Goal: Navigation & Orientation: Understand site structure

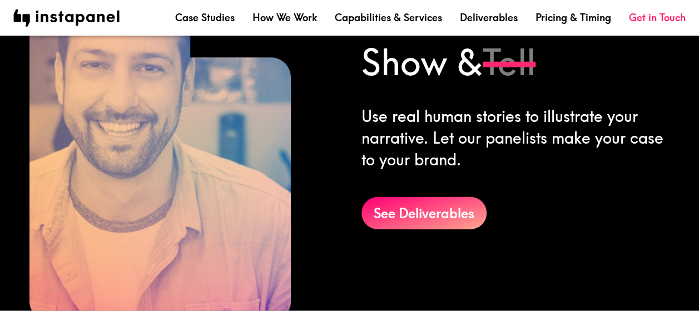
scroll to position [1496, 0]
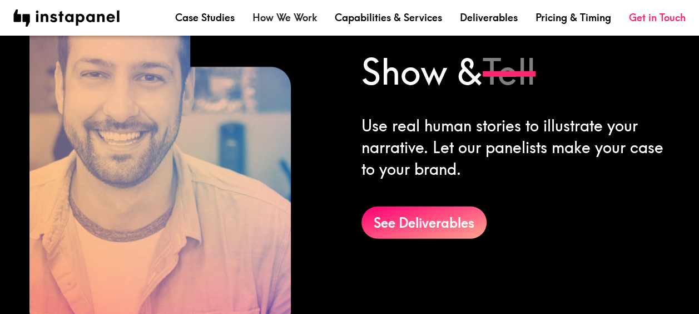
click at [281, 18] on link "How We Work" at bounding box center [285, 18] width 65 height 14
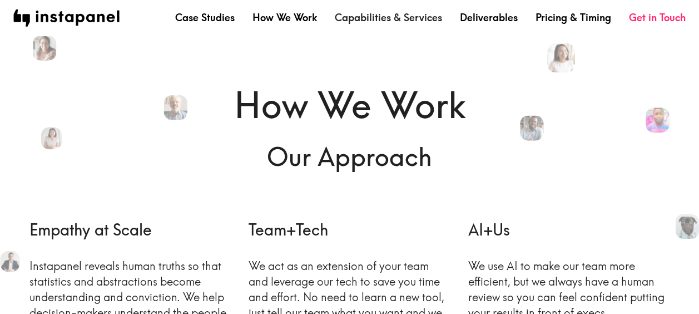
click at [389, 12] on link "Capabilities & Services" at bounding box center [388, 18] width 107 height 14
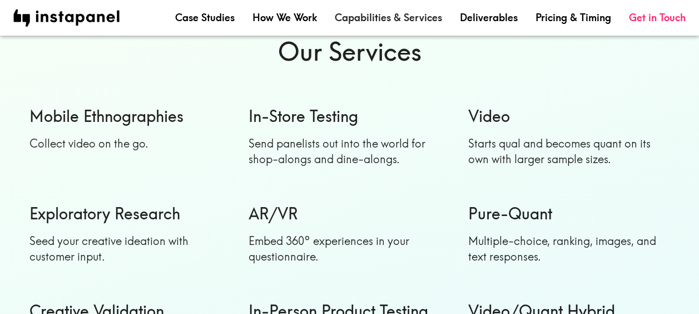
scroll to position [974, 0]
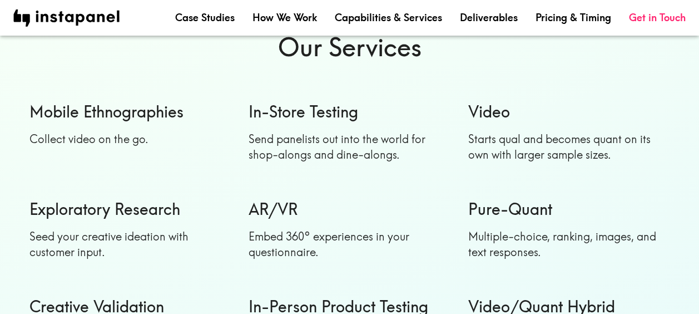
click at [66, 258] on p "Seed your creative ideation with customer input." at bounding box center [130, 243] width 202 height 31
click at [92, 214] on h6 "Exploratory Research" at bounding box center [130, 208] width 202 height 22
click at [485, 14] on link "Deliverables" at bounding box center [489, 18] width 58 height 14
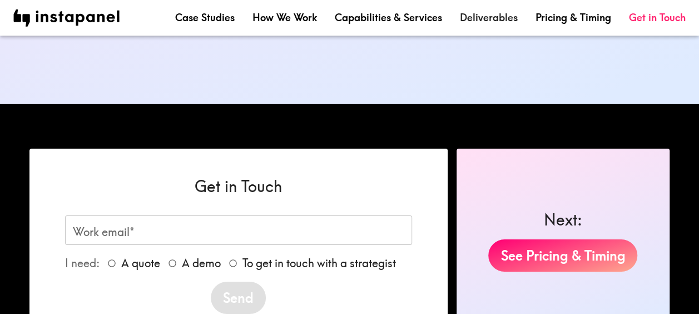
scroll to position [1713, 0]
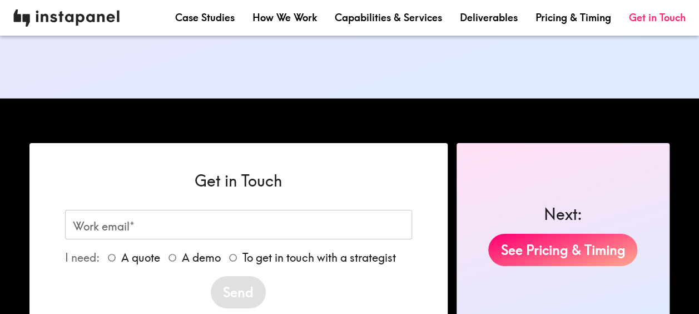
click at [78, 16] on img at bounding box center [66, 17] width 106 height 17
